Goal: Communication & Community: Answer question/provide support

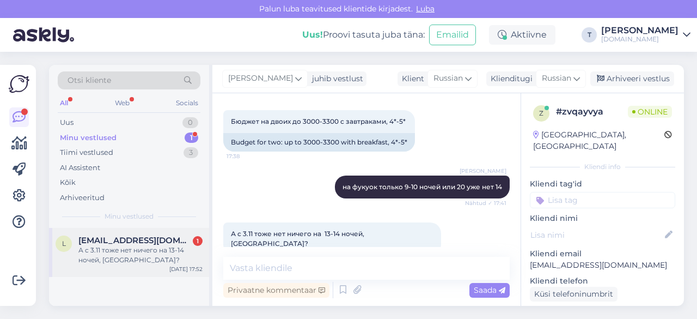
click at [155, 243] on span "[EMAIL_ADDRESS][DOMAIN_NAME]" at bounding box center [134, 240] width 113 height 10
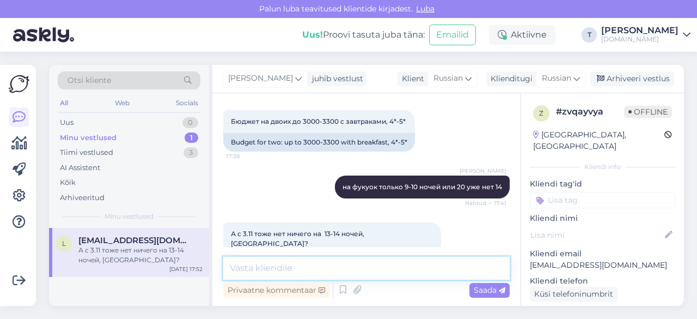
click at [307, 262] on textarea at bounding box center [366, 268] width 287 height 23
click at [307, 264] on textarea at bounding box center [366, 268] width 287 height 23
type textarea "yf"
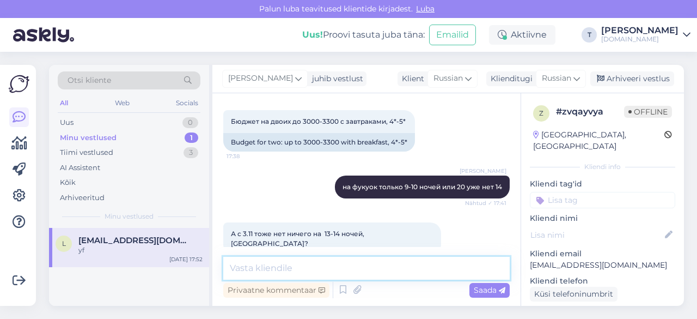
scroll to position [193, 0]
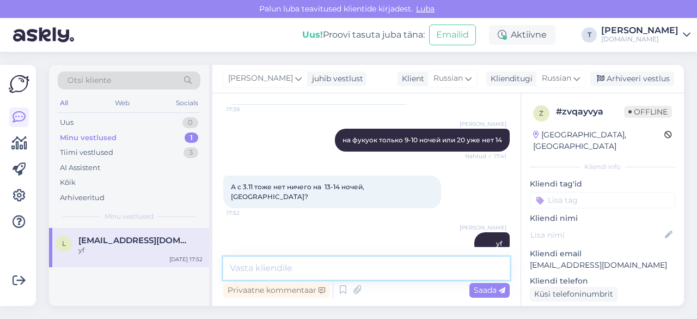
type textarea "y"
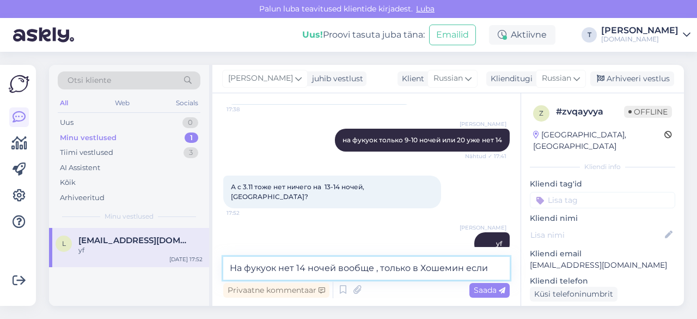
type textarea "На фукуок нет 14 ночей вообще , только в Хошемин если \"
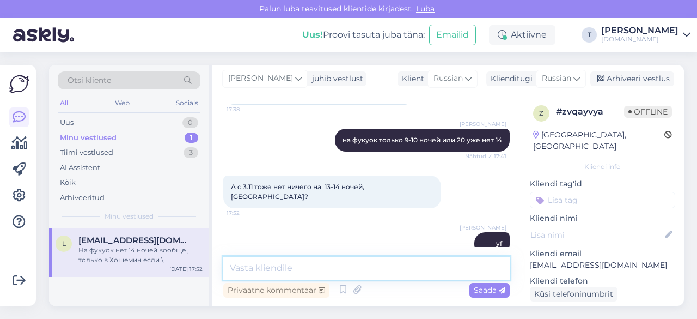
scroll to position [240, 0]
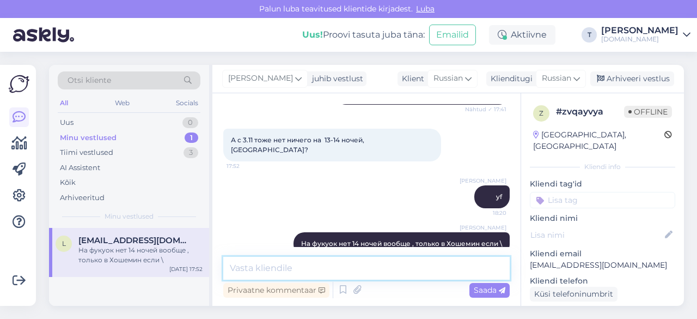
click at [285, 264] on textarea at bounding box center [366, 268] width 287 height 23
type textarea "вылеты есть в ноябре но короткие туры 9-10 ночей"
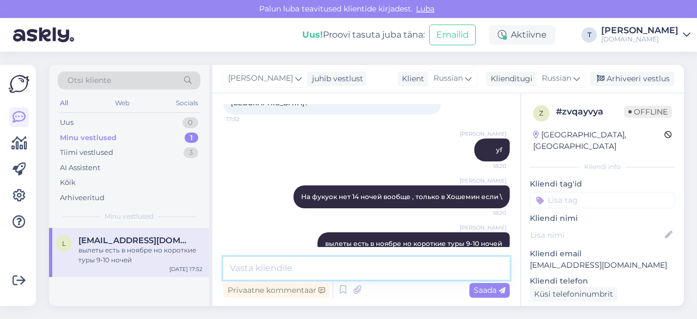
click at [366, 269] on textarea at bounding box center [366, 268] width 287 height 23
type textarea "[PERSON_NAME] 14 ночей но 17.11 вылет есть"
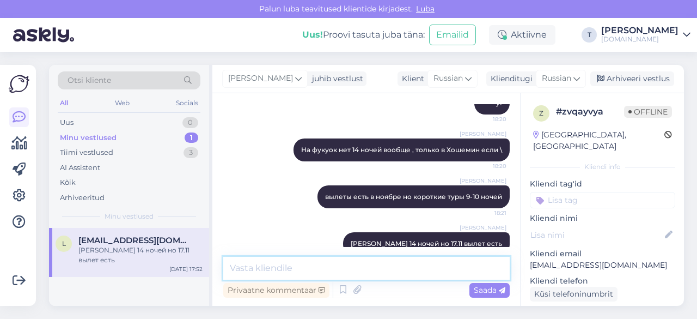
click at [309, 270] on textarea at bounding box center [366, 268] width 287 height 23
paste textarea "[URL][DOMAIN_NAME][DATE]"
type textarea "[URL][DOMAIN_NAME][DATE]"
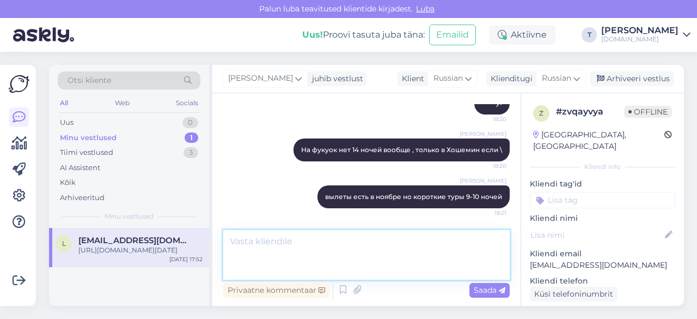
scroll to position [400, 0]
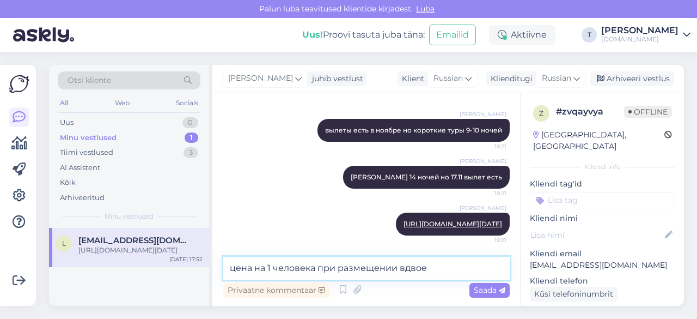
type textarea "цена на 1 человека при размещении вдвоем"
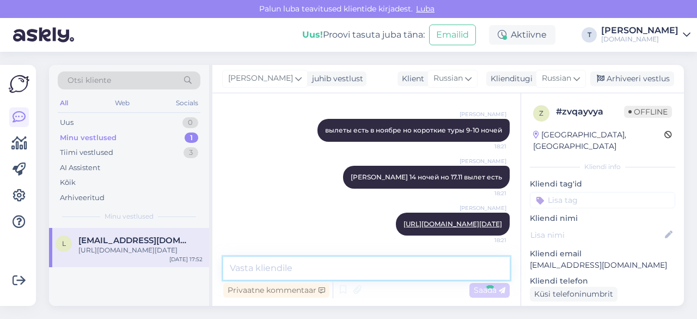
scroll to position [447, 0]
